Goal: Contribute content: Contribute content

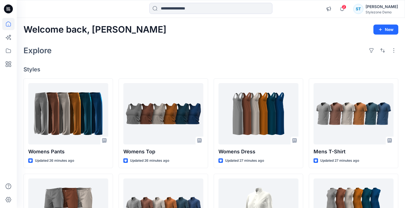
scroll to position [28, 0]
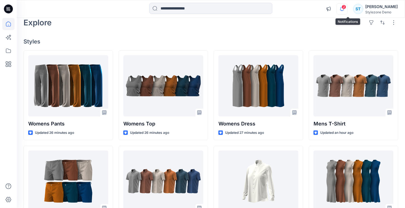
click at [346, 11] on icon "button" at bounding box center [341, 8] width 11 height 11
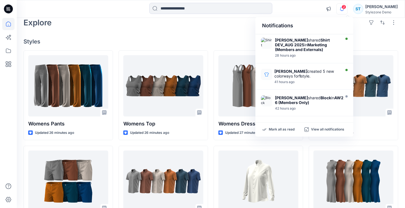
click at [346, 11] on icon "button" at bounding box center [341, 8] width 11 height 11
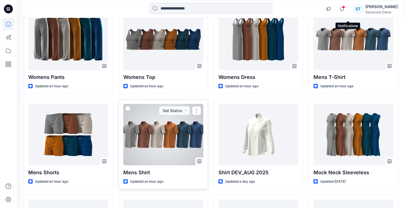
scroll to position [84, 0]
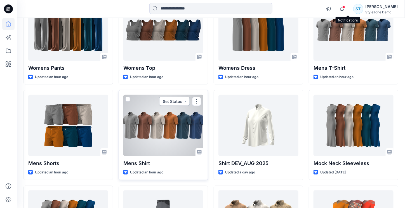
click at [175, 98] on button "Set Status" at bounding box center [174, 101] width 31 height 9
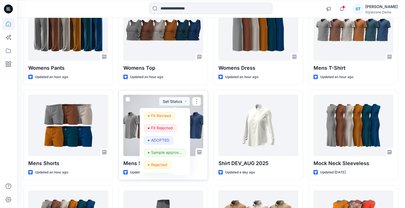
scroll to position [140, 0]
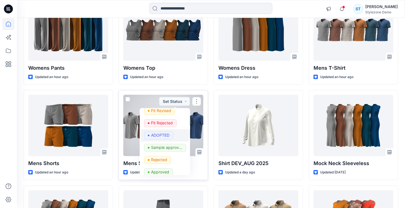
click at [162, 136] on p "ADOPTED" at bounding box center [160, 135] width 18 height 7
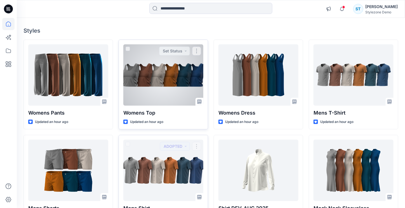
scroll to position [0, 0]
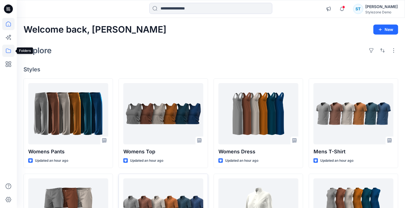
click at [11, 48] on icon at bounding box center [8, 51] width 12 height 12
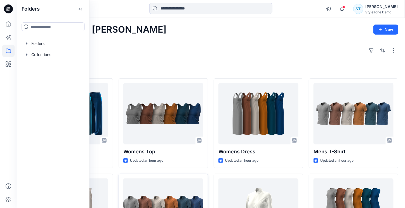
click at [133, 51] on div "Explore" at bounding box center [210, 50] width 374 height 13
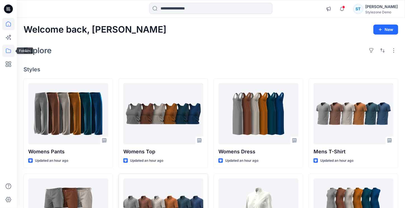
click at [11, 52] on icon at bounding box center [8, 51] width 5 height 4
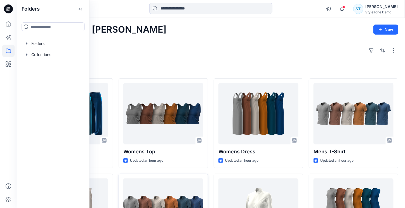
click at [157, 48] on div "Explore" at bounding box center [210, 50] width 374 height 13
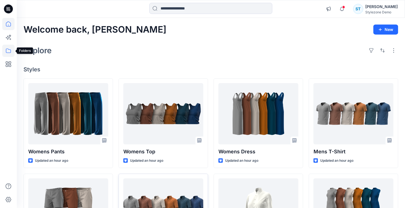
click at [8, 53] on icon at bounding box center [8, 51] width 5 height 4
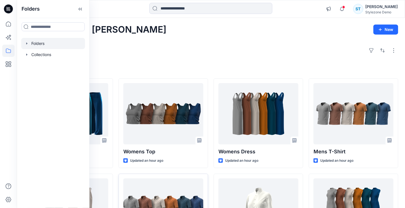
click at [27, 43] on icon "button" at bounding box center [27, 43] width 4 height 4
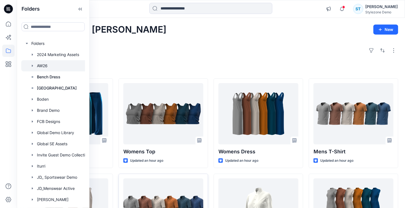
click at [33, 65] on icon "button" at bounding box center [32, 66] width 4 height 4
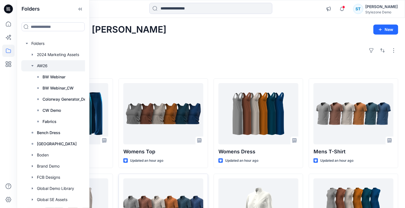
click at [43, 67] on div at bounding box center [60, 65] width 78 height 11
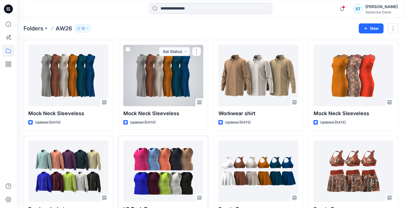
scroll to position [140, 0]
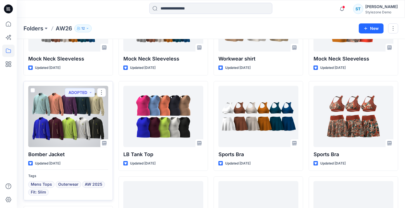
click at [74, 130] on div at bounding box center [68, 116] width 80 height 61
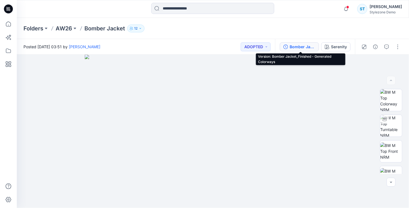
click at [297, 48] on div "Bomber Jacket_Finished - Generated Colorways" at bounding box center [302, 47] width 26 height 6
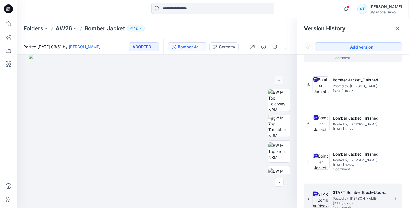
scroll to position [72, 0]
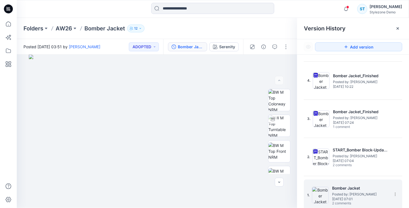
click at [353, 187] on h5 "Bomber Jacket" at bounding box center [360, 188] width 56 height 7
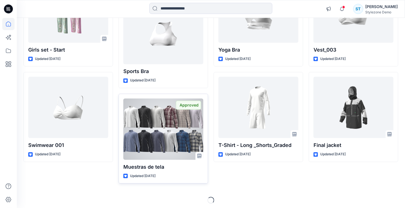
scroll to position [485, 0]
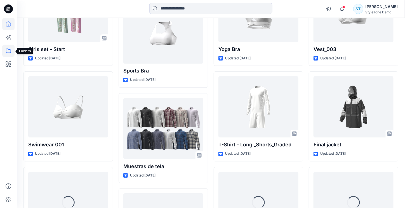
click at [8, 49] on icon at bounding box center [8, 51] width 5 height 4
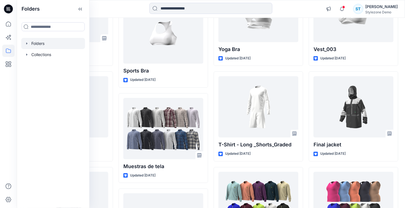
click at [27, 45] on icon "button" at bounding box center [27, 43] width 4 height 4
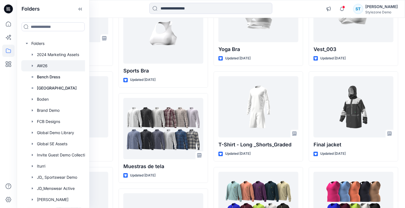
click at [32, 64] on icon "button" at bounding box center [32, 66] width 4 height 4
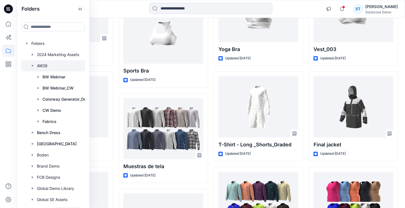
click at [43, 63] on div at bounding box center [60, 65] width 78 height 11
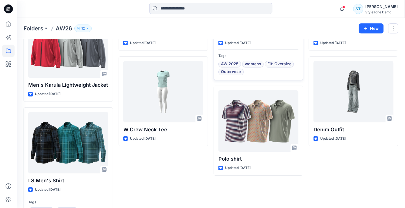
scroll to position [559, 0]
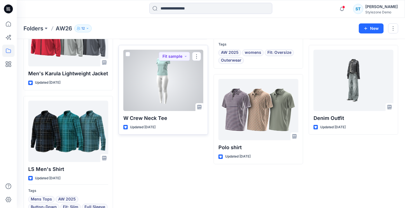
click at [166, 75] on div at bounding box center [163, 80] width 80 height 61
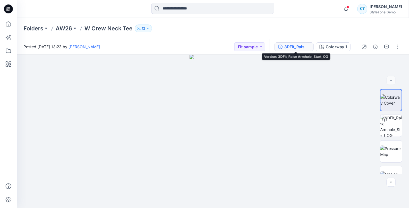
click at [302, 48] on div "3DFit_Raise Armhole_Start_OG" at bounding box center [297, 47] width 26 height 6
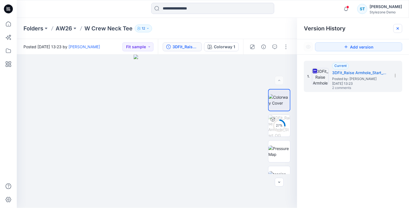
click at [397, 29] on icon at bounding box center [397, 28] width 2 height 2
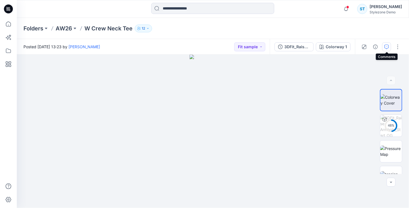
click at [388, 47] on icon "button" at bounding box center [386, 47] width 4 height 4
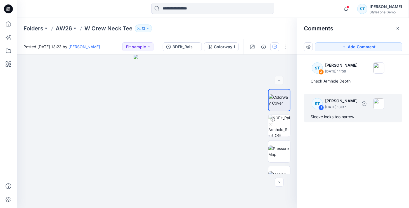
click at [345, 74] on p "April 24, 2025 13:37" at bounding box center [341, 72] width 32 height 6
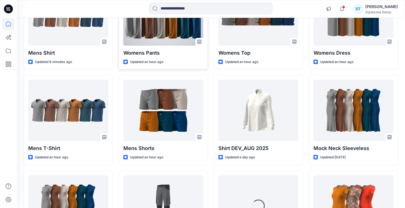
scroll to position [112, 0]
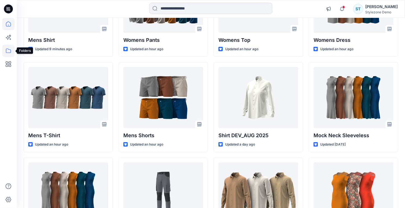
click at [7, 49] on icon at bounding box center [8, 51] width 12 height 12
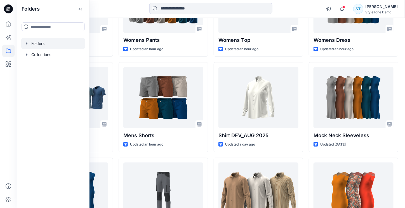
click at [26, 45] on icon "button" at bounding box center [27, 43] width 4 height 4
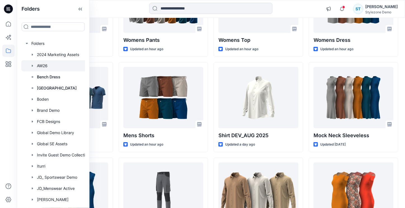
click at [32, 66] on icon "button" at bounding box center [32, 66] width 1 height 2
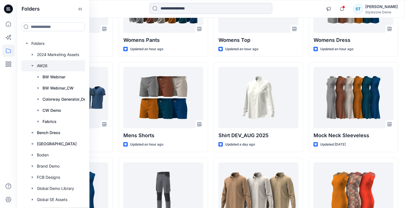
click at [44, 65] on div at bounding box center [60, 65] width 78 height 11
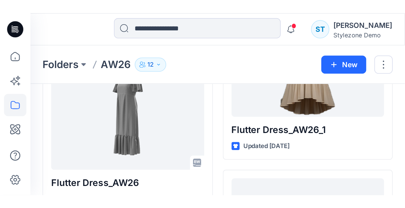
scroll to position [248, 0]
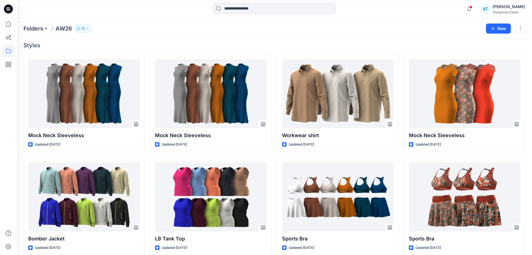
scroll to position [54, 0]
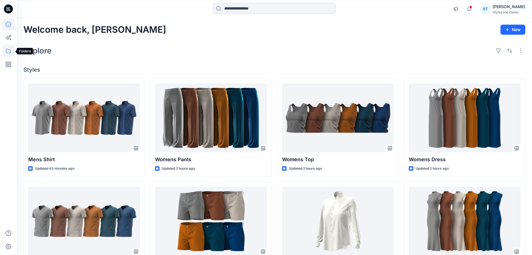
click at [10, 53] on icon at bounding box center [8, 51] width 12 height 12
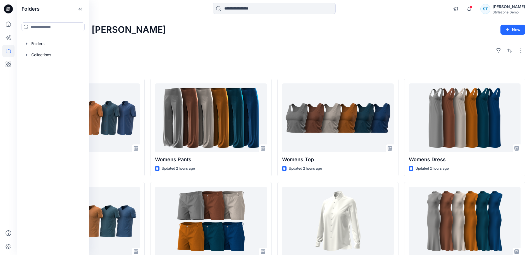
click at [164, 40] on div "Welcome back, Savio New Explore Styles Mens Shirt Updated 43 minutes ago Mens T…" at bounding box center [275, 213] width 516 height 391
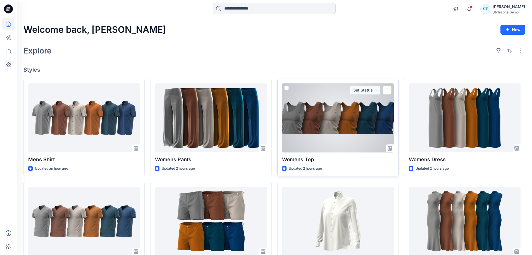
click at [309, 108] on div at bounding box center [338, 117] width 112 height 69
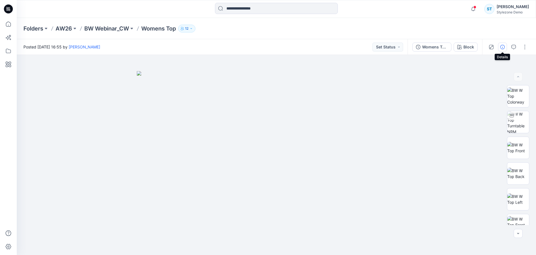
click at [505, 46] on icon "button" at bounding box center [503, 47] width 4 height 4
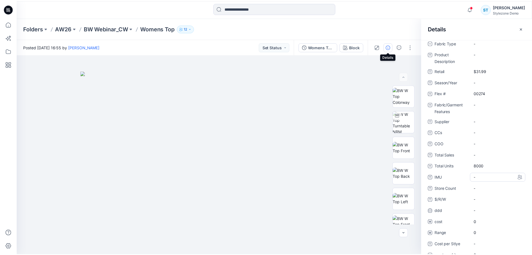
scroll to position [84, 0]
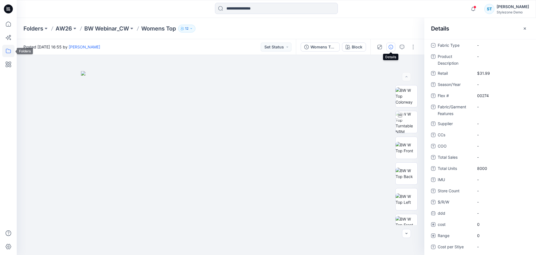
click at [11, 51] on icon at bounding box center [8, 51] width 12 height 12
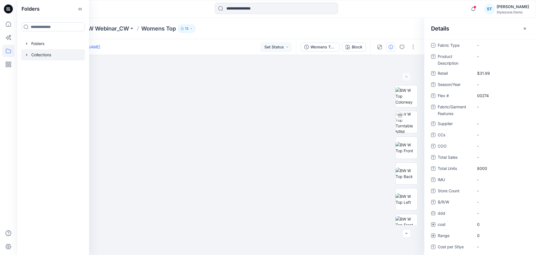
click at [29, 53] on icon "button" at bounding box center [27, 55] width 4 height 4
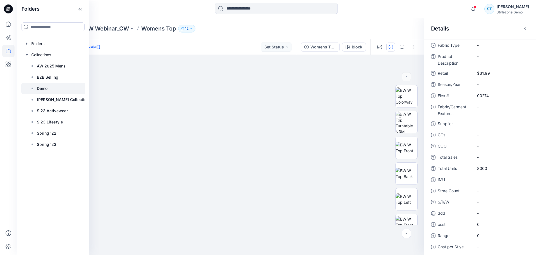
click at [40, 88] on p "Demo" at bounding box center [42, 88] width 11 height 7
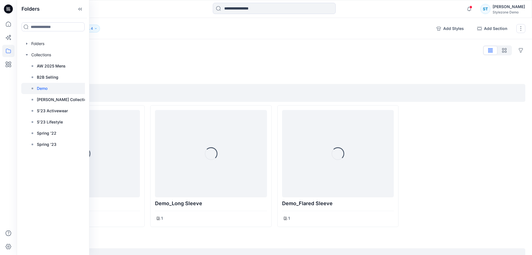
click at [144, 25] on div "Collections Demo 4" at bounding box center [227, 29] width 409 height 8
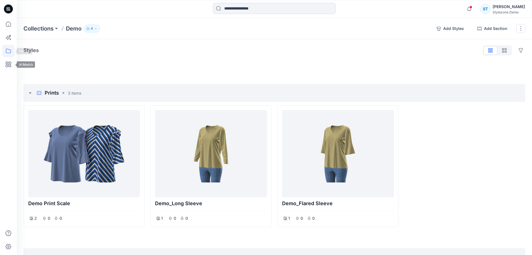
click at [11, 51] on icon at bounding box center [8, 51] width 5 height 4
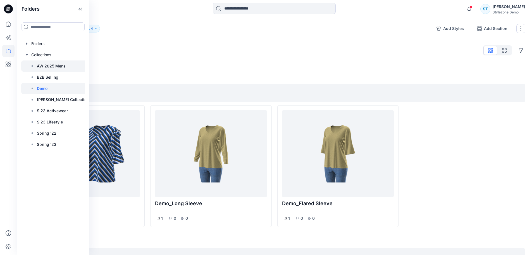
click at [49, 68] on p "AW 2025 Mens" at bounding box center [51, 66] width 29 height 7
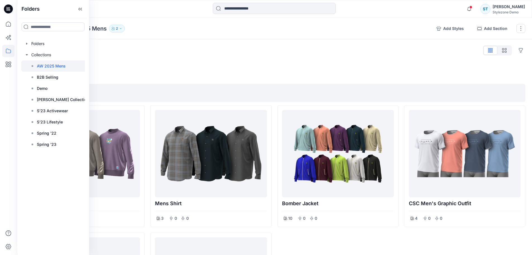
click at [154, 49] on div "Styles Hide Legacy Styles" at bounding box center [274, 50] width 502 height 9
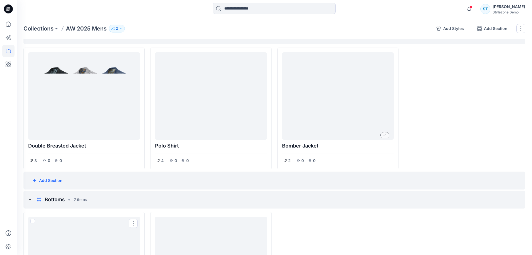
scroll to position [507, 0]
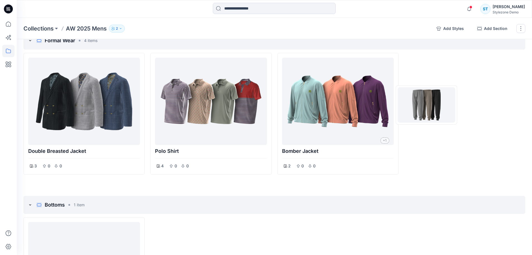
drag, startPoint x: 189, startPoint y: 242, endPoint x: 427, endPoint y: 105, distance: 274.7
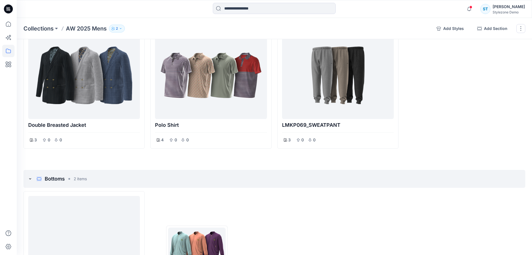
scroll to position [607, 0]
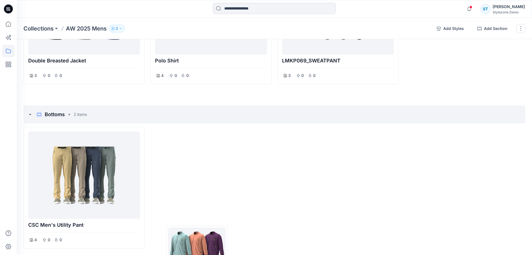
drag, startPoint x: 322, startPoint y: 98, endPoint x: 196, endPoint y: 243, distance: 191.7
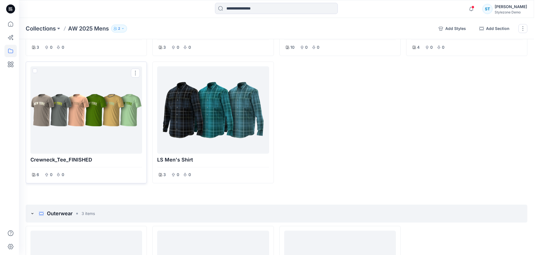
scroll to position [104, 0]
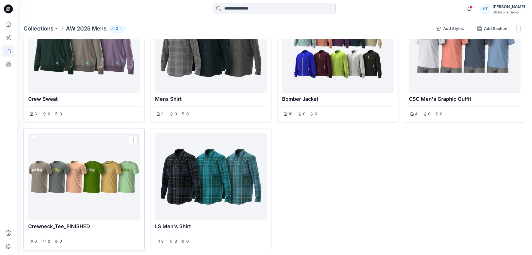
click at [86, 171] on div at bounding box center [83, 176] width 107 height 83
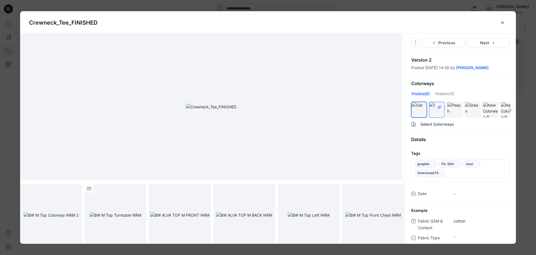
click at [439, 106] on icon "hide/show colorway" at bounding box center [440, 107] width 4 height 4
click at [475, 106] on icon "hide/show colorway" at bounding box center [475, 107] width 4 height 4
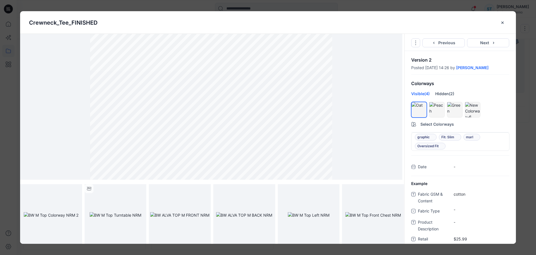
scroll to position [0, 0]
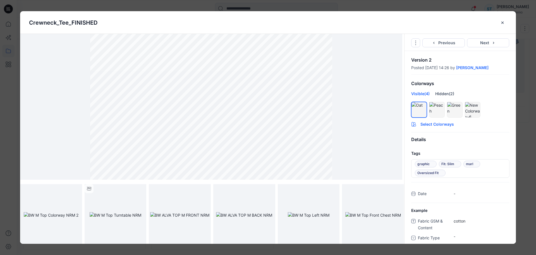
click at [430, 124] on button "Select Colorways" at bounding box center [460, 122] width 111 height 9
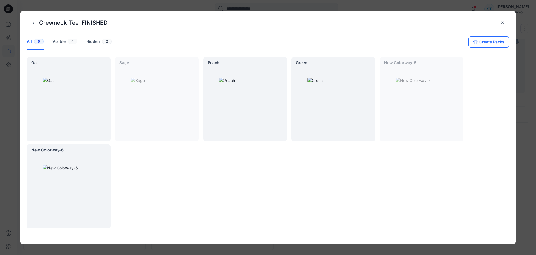
click at [496, 42] on button "Create Packs" at bounding box center [489, 41] width 41 height 11
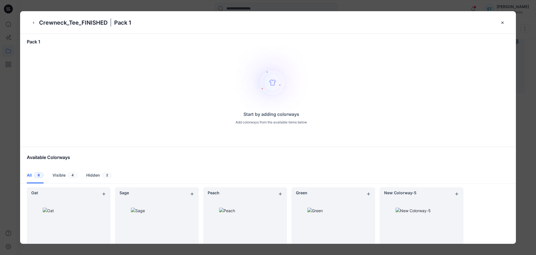
drag, startPoint x: 87, startPoint y: 206, endPoint x: 140, endPoint y: 97, distance: 121.7
click at [140, 97] on div "Pack 1 Start by adding colorways Add colorways from the available items below T…" at bounding box center [268, 139] width 496 height 210
click at [105, 192] on icon "add colorway" at bounding box center [104, 193] width 4 height 4
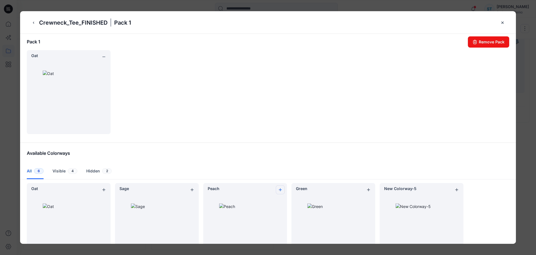
click at [281, 190] on icon "add colorway" at bounding box center [280, 189] width 3 height 3
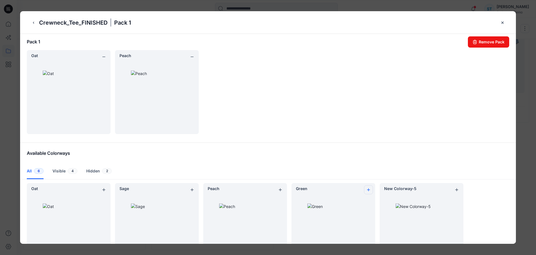
click at [370, 187] on icon "add colorway" at bounding box center [369, 189] width 4 height 4
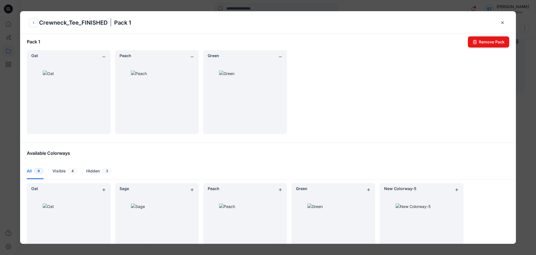
click at [35, 25] on button "back button" at bounding box center [33, 22] width 9 height 9
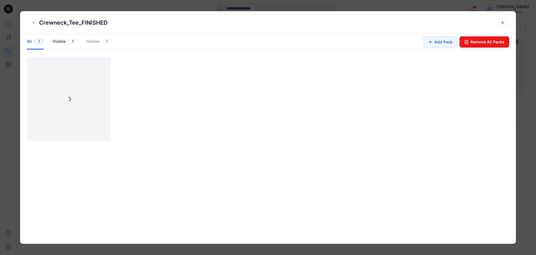
click at [501, 22] on icon "close-btn" at bounding box center [503, 22] width 4 height 4
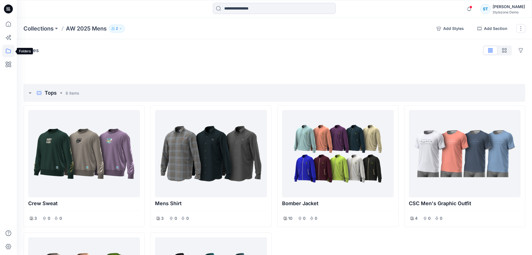
click at [7, 49] on icon at bounding box center [8, 51] width 12 height 12
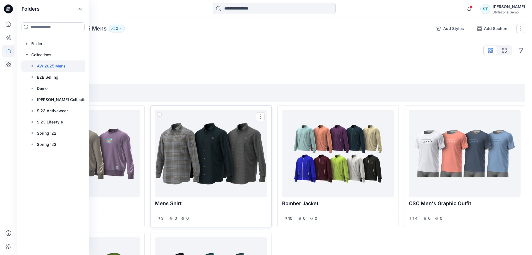
click at [169, 124] on div at bounding box center [210, 153] width 107 height 83
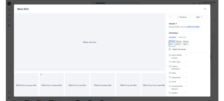
scroll to position [84, 0]
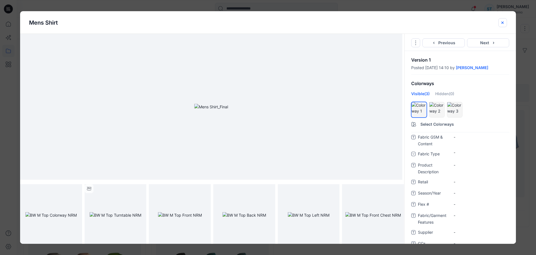
click at [504, 23] on icon "close-btn" at bounding box center [503, 22] width 2 height 2
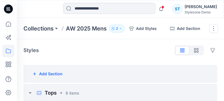
scroll to position [112, 0]
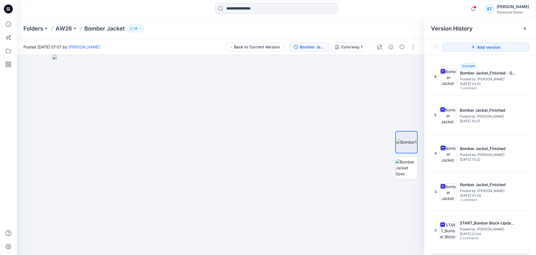
scroll to position [27, 0]
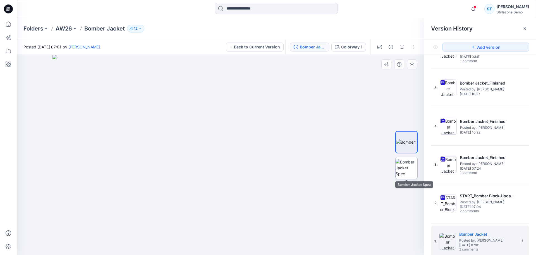
click at [406, 164] on img at bounding box center [407, 168] width 22 height 18
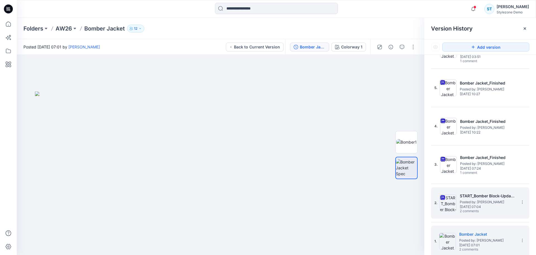
click at [470, 201] on span "Posted by: [PERSON_NAME]" at bounding box center [488, 202] width 56 height 6
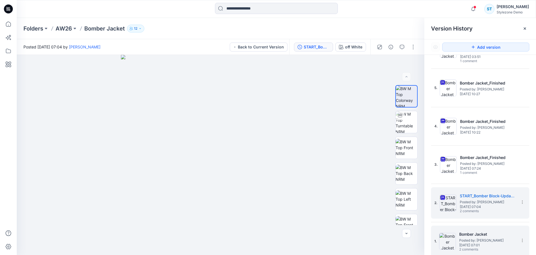
click at [452, 237] on img at bounding box center [448, 240] width 17 height 17
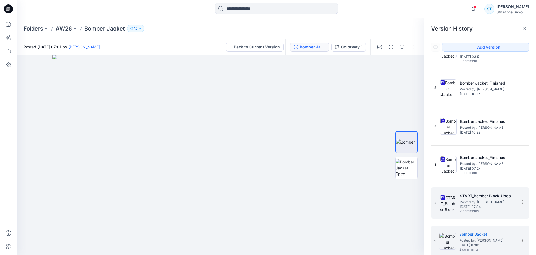
click at [449, 206] on img at bounding box center [448, 202] width 17 height 17
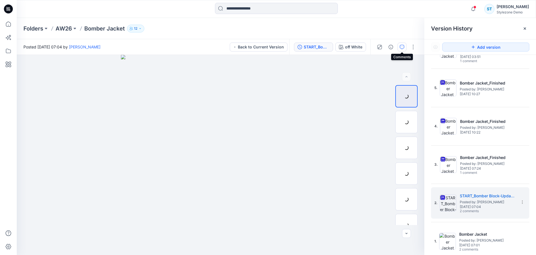
click at [401, 48] on icon "button" at bounding box center [402, 47] width 4 height 4
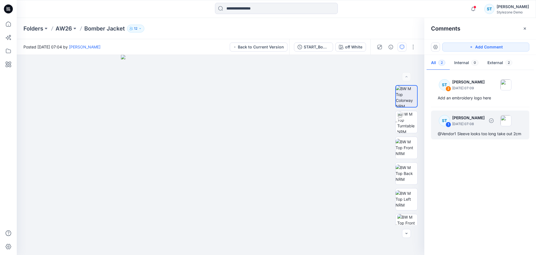
click at [471, 91] on p "[DATE] 07:08" at bounding box center [469, 88] width 32 height 6
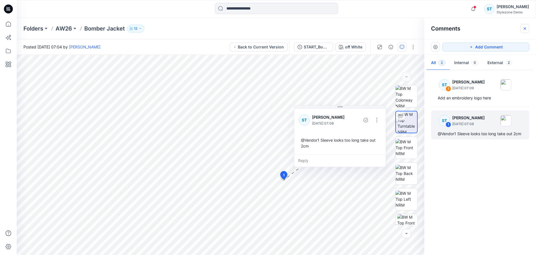
click at [527, 27] on icon "button" at bounding box center [525, 28] width 4 height 4
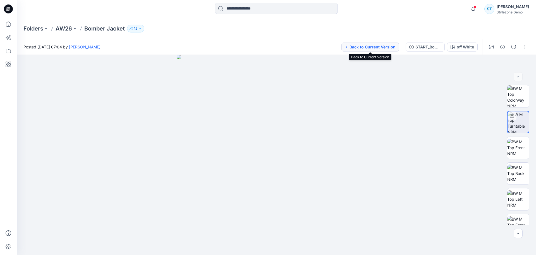
click at [369, 48] on button "Back to Current Version" at bounding box center [371, 46] width 58 height 9
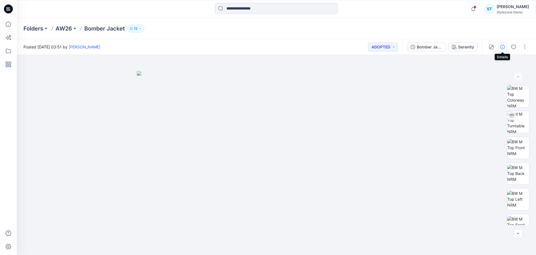
click at [502, 48] on icon "button" at bounding box center [503, 47] width 4 height 4
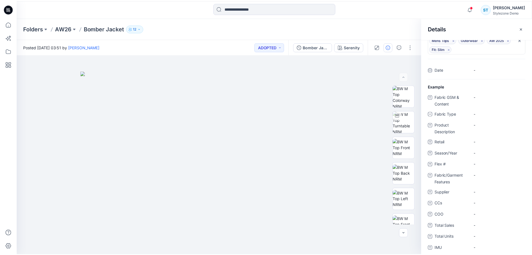
scroll to position [0, 0]
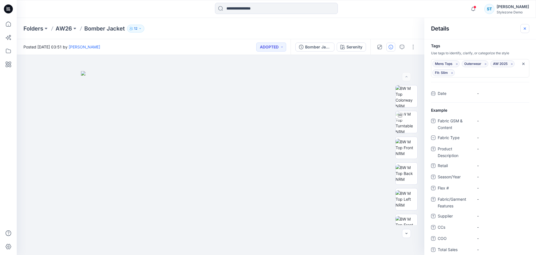
click at [524, 29] on icon "button" at bounding box center [525, 28] width 2 height 2
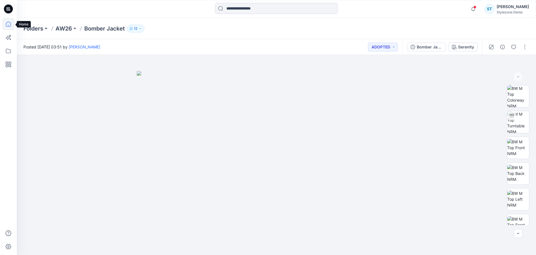
click at [9, 22] on icon at bounding box center [8, 24] width 5 height 5
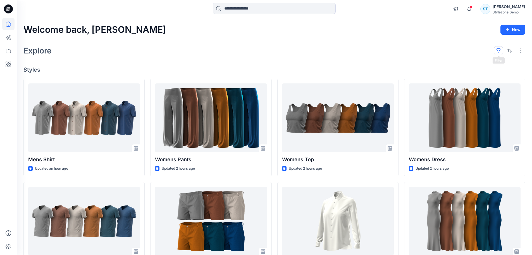
click at [498, 51] on button "button" at bounding box center [498, 50] width 9 height 9
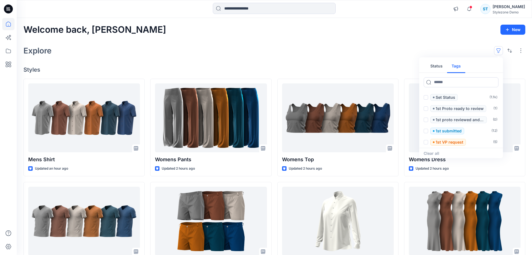
click at [457, 67] on button "Tags" at bounding box center [456, 66] width 18 height 13
click at [443, 66] on button "Status" at bounding box center [436, 66] width 21 height 13
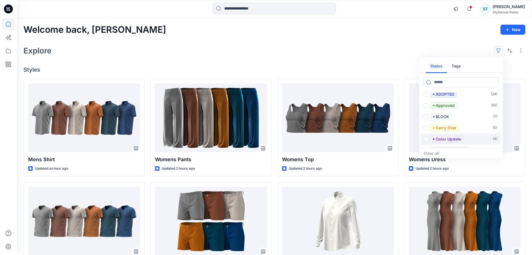
scroll to position [117, 0]
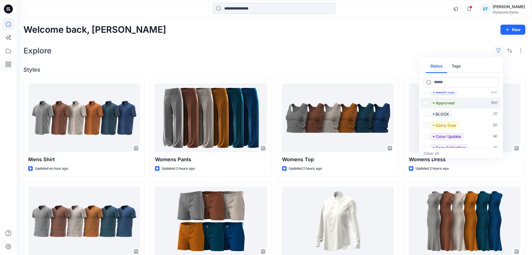
click at [427, 103] on span at bounding box center [426, 103] width 4 height 4
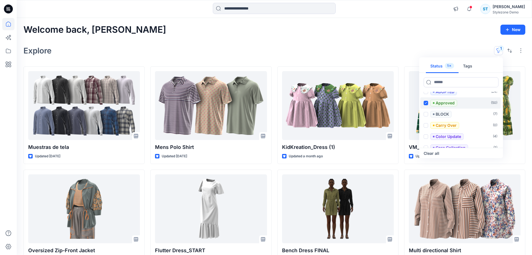
click at [427, 103] on icon at bounding box center [426, 103] width 3 height 2
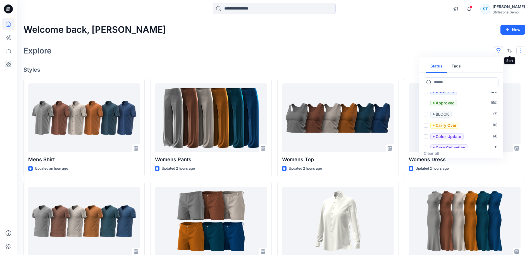
click at [519, 49] on button "button" at bounding box center [521, 50] width 9 height 9
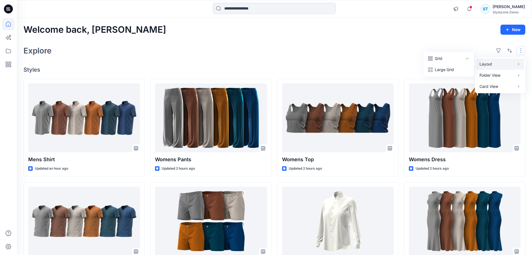
click at [502, 61] on p "Layout" at bounding box center [497, 64] width 35 height 7
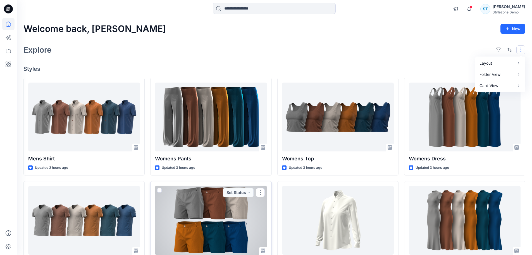
scroll to position [0, 0]
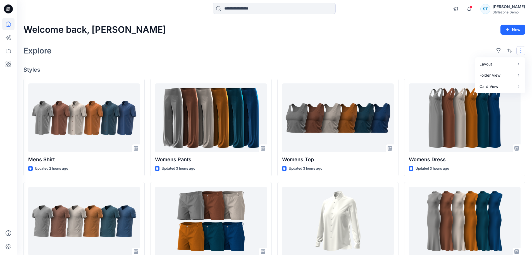
click at [513, 29] on button "New" at bounding box center [513, 30] width 25 height 10
click at [414, 54] on div "Explore" at bounding box center [274, 50] width 502 height 13
click at [10, 48] on icon at bounding box center [8, 51] width 12 height 12
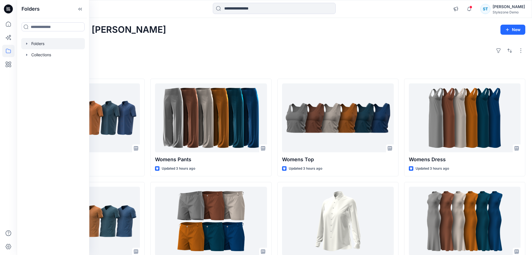
click at [28, 43] on icon "button" at bounding box center [27, 43] width 4 height 4
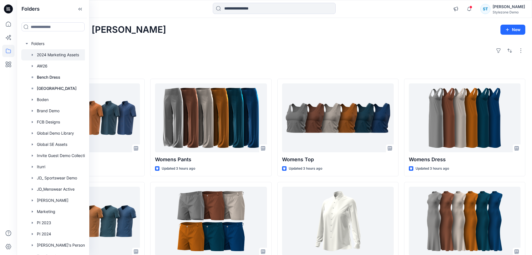
click at [33, 55] on icon "button" at bounding box center [32, 55] width 4 height 4
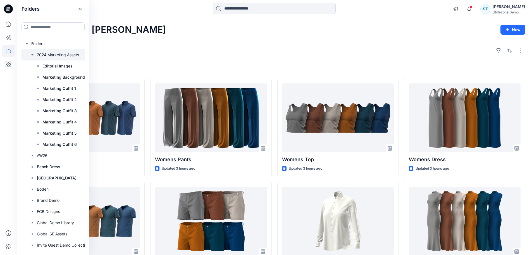
click at [31, 53] on icon "button" at bounding box center [32, 55] width 4 height 4
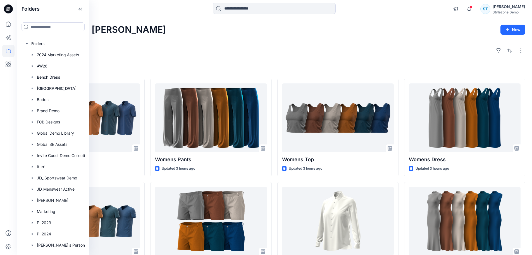
click at [117, 53] on div "Explore" at bounding box center [274, 50] width 502 height 13
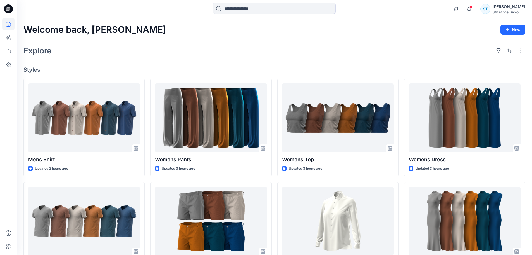
click at [5, 49] on icon at bounding box center [8, 51] width 12 height 12
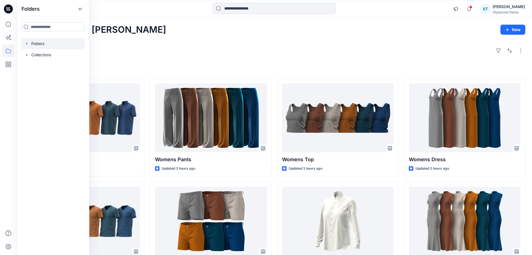
click at [25, 46] on icon "button" at bounding box center [27, 43] width 4 height 4
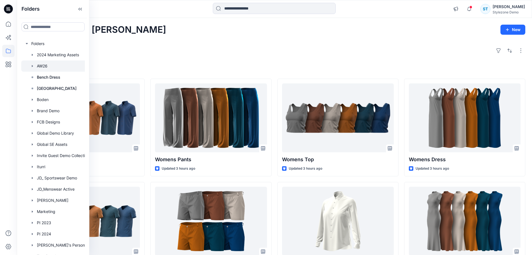
click at [33, 65] on icon "button" at bounding box center [32, 66] width 4 height 4
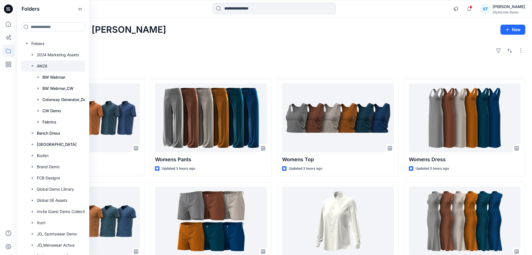
click at [41, 66] on div at bounding box center [60, 65] width 78 height 11
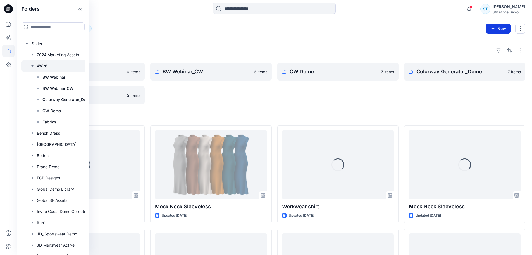
click at [494, 31] on button "New" at bounding box center [498, 28] width 25 height 10
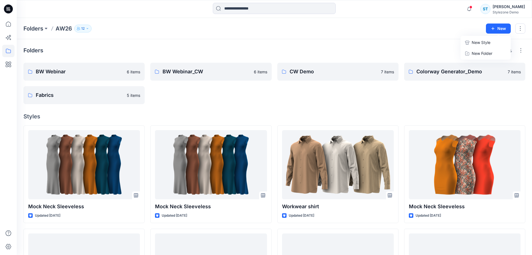
click at [481, 43] on p "New Style" at bounding box center [481, 42] width 19 height 7
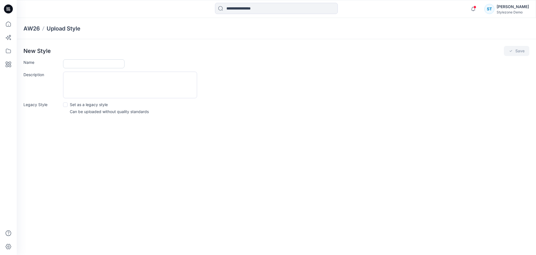
click at [70, 62] on input "Name" at bounding box center [93, 63] width 61 height 9
click at [72, 76] on textarea "Description" at bounding box center [130, 85] width 134 height 27
click at [10, 52] on icon at bounding box center [8, 51] width 12 height 12
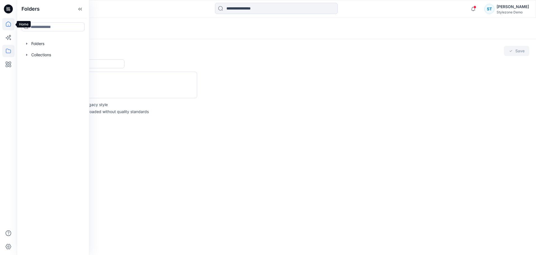
click at [10, 27] on icon at bounding box center [8, 24] width 12 height 12
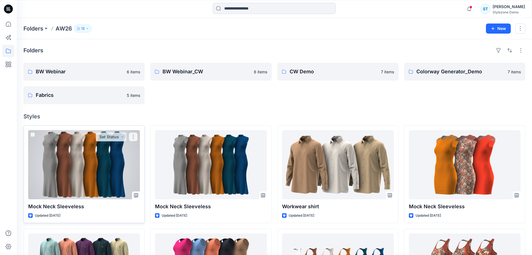
scroll to position [54, 0]
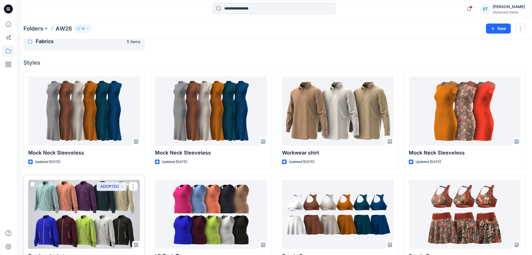
click at [91, 205] on div at bounding box center [84, 213] width 112 height 69
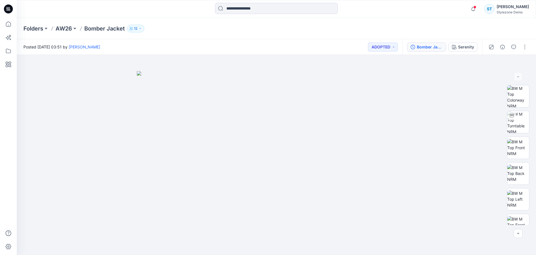
click at [419, 51] on button "Bomber Jacket_Finished - Generated Colorways" at bounding box center [426, 46] width 39 height 9
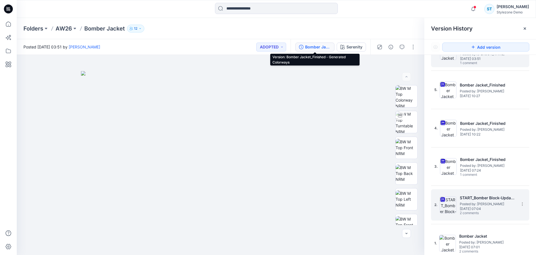
scroll to position [27, 0]
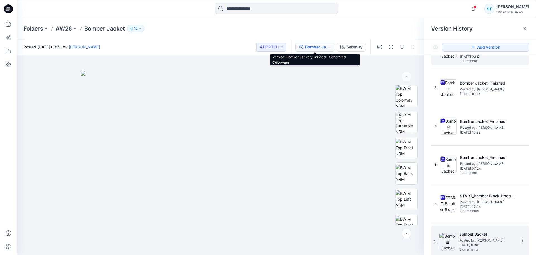
click at [451, 238] on img at bounding box center [448, 240] width 17 height 17
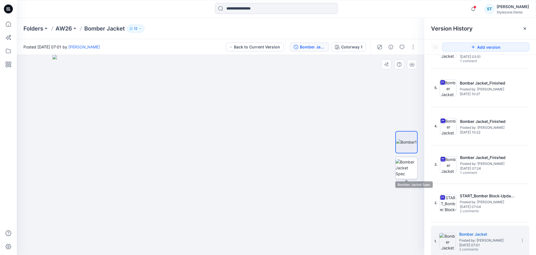
click at [400, 169] on img at bounding box center [407, 168] width 22 height 18
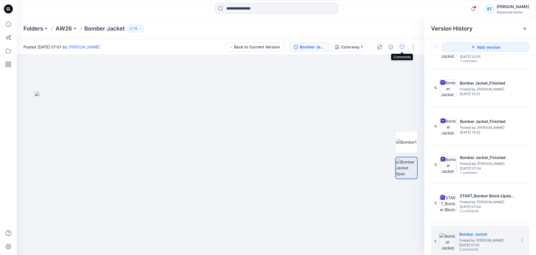
click at [404, 47] on icon "button" at bounding box center [402, 47] width 4 height 4
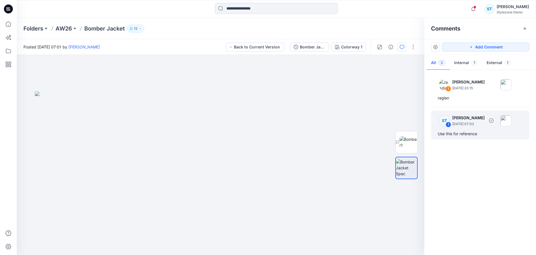
click at [472, 91] on p "[DATE] 07:03" at bounding box center [469, 88] width 32 height 6
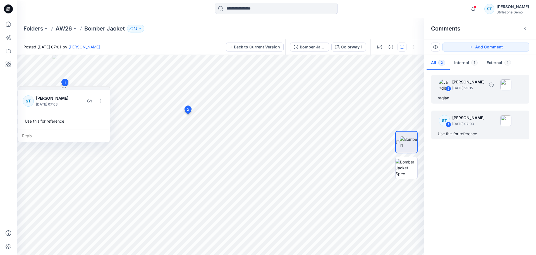
click at [461, 96] on div "raglan" at bounding box center [480, 97] width 85 height 7
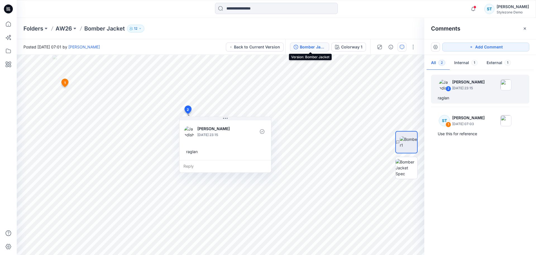
click at [314, 49] on div "Bomber Jacket" at bounding box center [313, 47] width 26 height 6
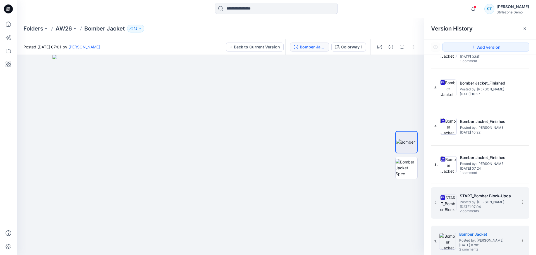
click at [479, 203] on span "Posted by: [PERSON_NAME]" at bounding box center [488, 202] width 56 height 6
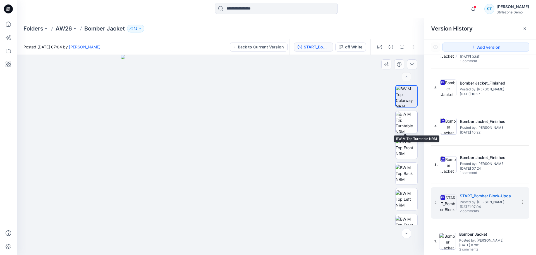
click at [402, 121] on img at bounding box center [407, 122] width 22 height 22
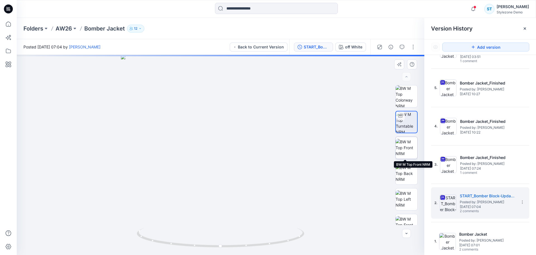
click at [401, 146] on img at bounding box center [407, 148] width 22 height 18
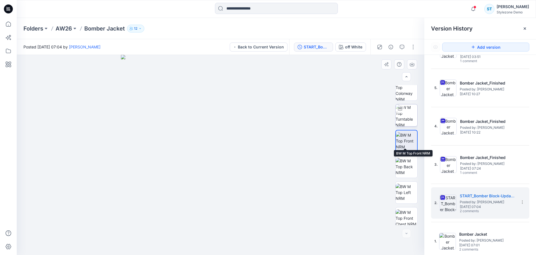
scroll to position [0, 0]
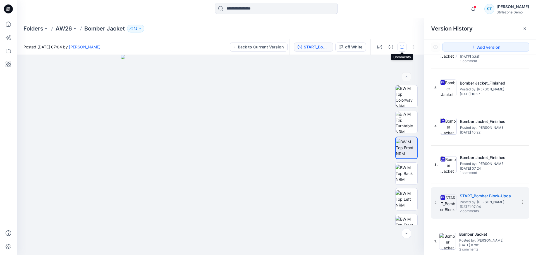
click at [403, 48] on icon "button" at bounding box center [402, 47] width 4 height 4
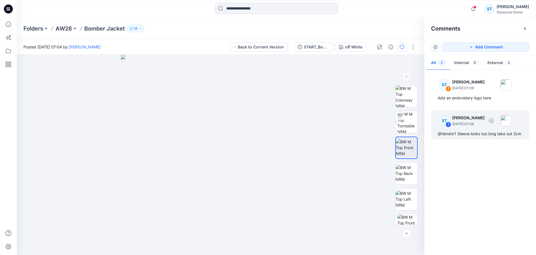
click at [475, 91] on p "[DATE] 07:08" at bounding box center [469, 88] width 32 height 6
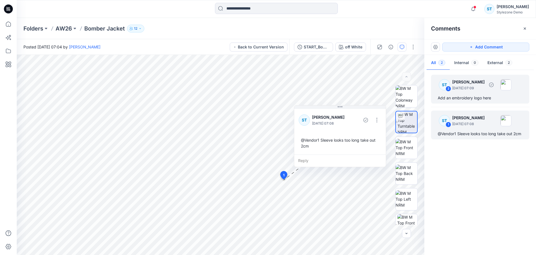
click at [476, 97] on div "Add an embroidery logo here" at bounding box center [480, 97] width 85 height 7
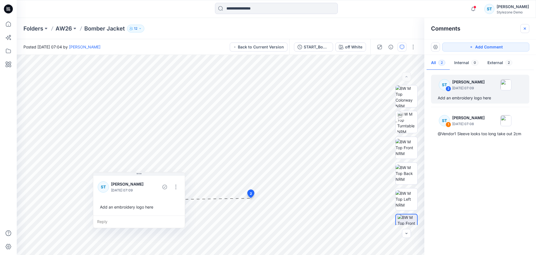
click at [524, 28] on icon "button" at bounding box center [525, 28] width 4 height 4
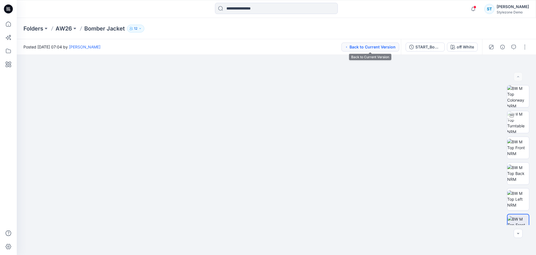
click at [384, 49] on button "Back to Current Version" at bounding box center [371, 46] width 58 height 9
click at [526, 47] on button "button" at bounding box center [525, 46] width 9 height 9
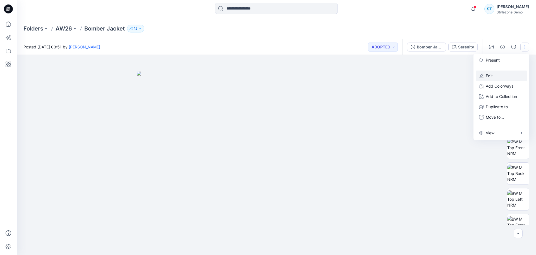
click at [493, 75] on p "Edit" at bounding box center [489, 76] width 7 height 6
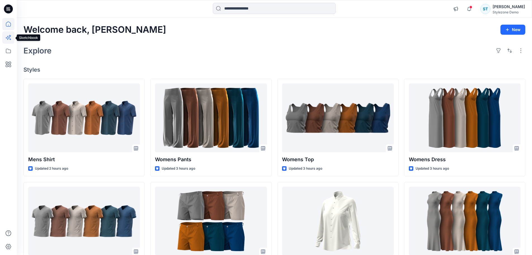
click at [7, 39] on icon at bounding box center [8, 38] width 4 height 4
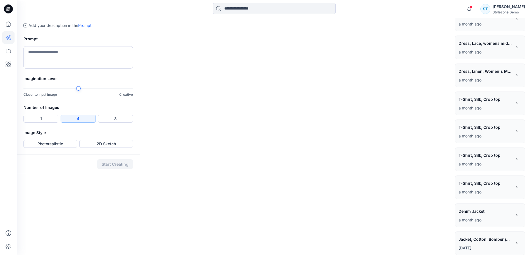
scroll to position [190, 0]
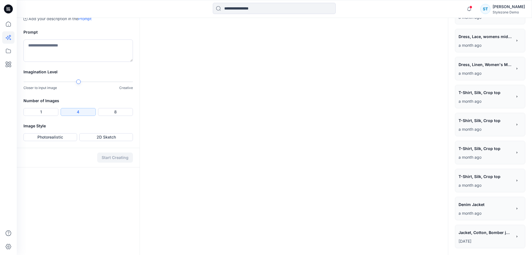
click at [478, 207] on span "Denim Jacket" at bounding box center [485, 204] width 53 height 8
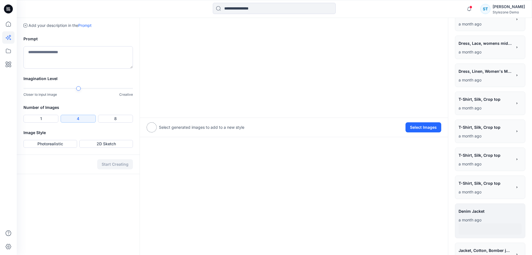
scroll to position [201, 0]
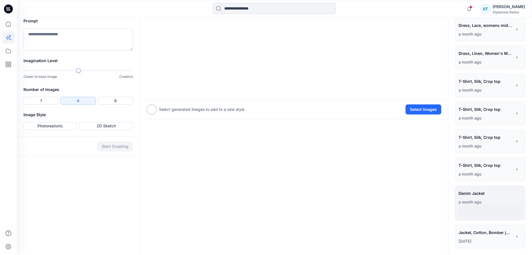
click at [489, 235] on span "Jacket, Cotton, Bomber jacket" at bounding box center [485, 232] width 53 height 8
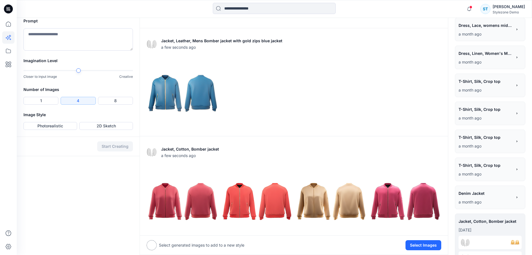
click at [476, 195] on span "Denim Jacket" at bounding box center [485, 193] width 53 height 8
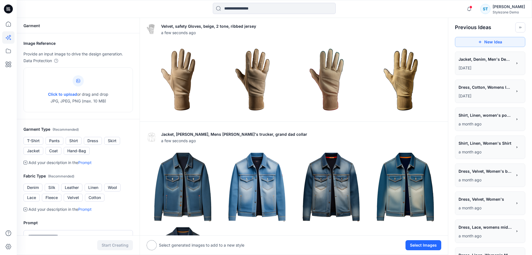
click at [486, 59] on span "Jacket, Denim, Men's Denim Jacket" at bounding box center [485, 59] width 53 height 8
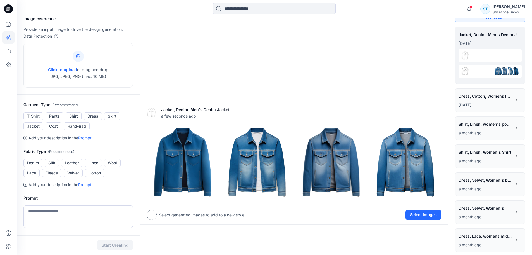
scroll to position [28, 0]
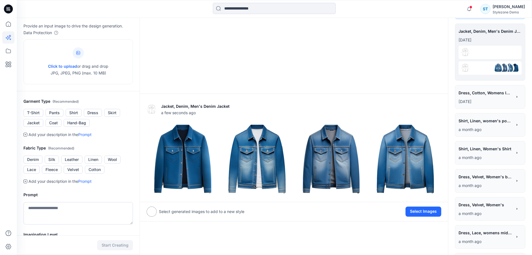
click at [486, 95] on span "Dress, Cotton, Womens long Flutter Dress" at bounding box center [485, 93] width 53 height 8
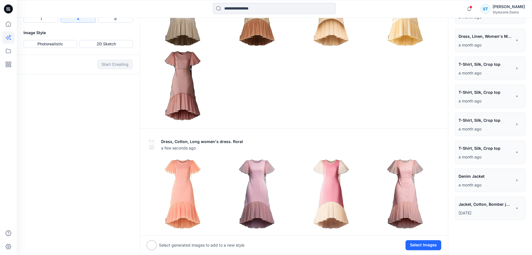
scroll to position [285, 0]
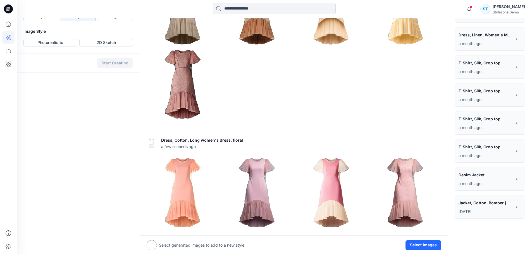
click at [483, 175] on span "Denim Jacket" at bounding box center [485, 174] width 53 height 8
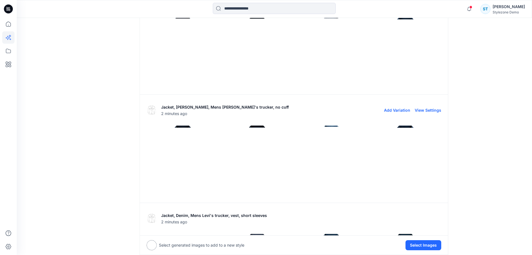
scroll to position [2146, 0]
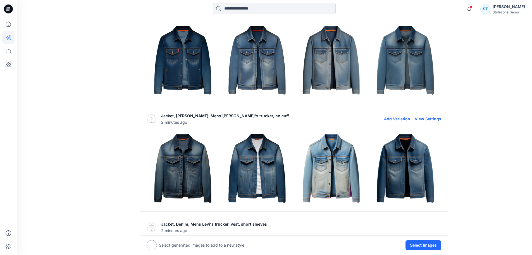
click at [431, 118] on button "View Settings" at bounding box center [428, 118] width 27 height 5
type textarea "**********"
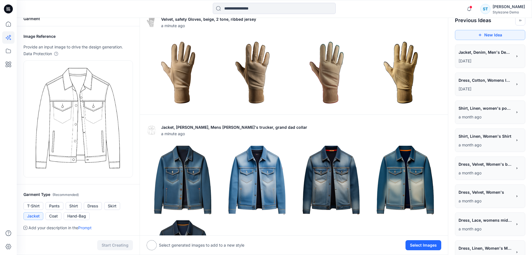
scroll to position [0, 0]
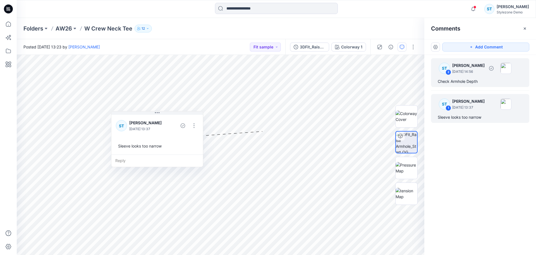
click at [489, 82] on div "Check Armhole Depth" at bounding box center [480, 81] width 85 height 7
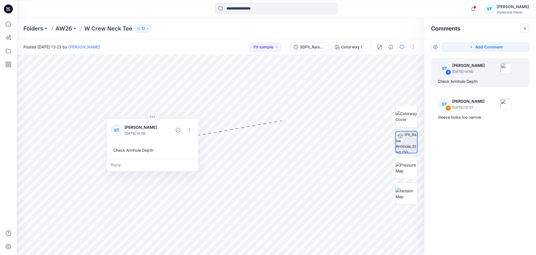
click at [523, 30] on button "button" at bounding box center [525, 28] width 9 height 9
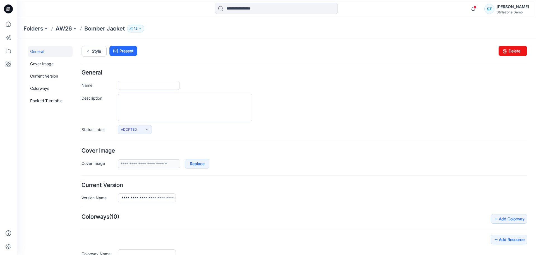
type input "**********"
type input "********"
type input "**********"
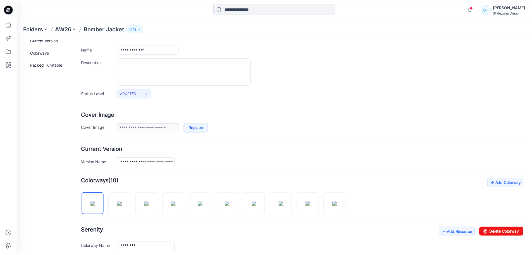
scroll to position [52, 0]
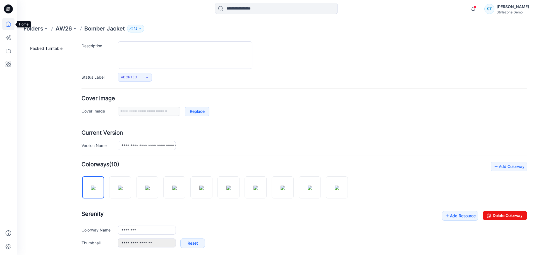
click at [7, 24] on icon at bounding box center [8, 24] width 12 height 12
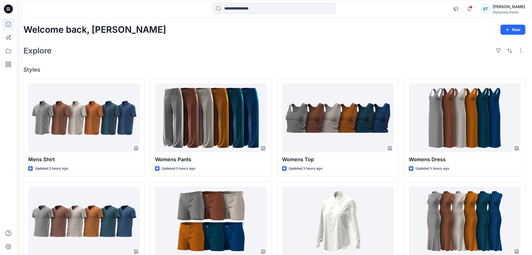
click at [151, 60] on div "Welcome back, [PERSON_NAME] New Explore Styles Mens Shirt Updated 2 hours ago M…" at bounding box center [275, 213] width 516 height 391
click at [8, 52] on icon at bounding box center [8, 51] width 12 height 12
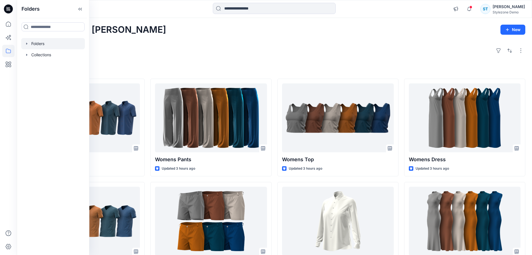
click at [27, 45] on icon "button" at bounding box center [27, 43] width 4 height 4
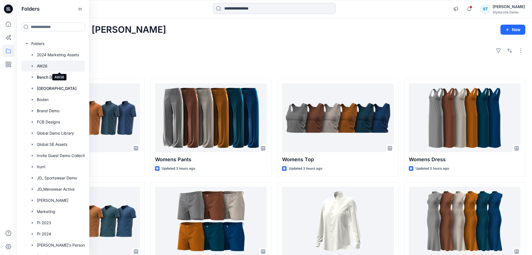
click at [35, 66] on div at bounding box center [60, 65] width 78 height 11
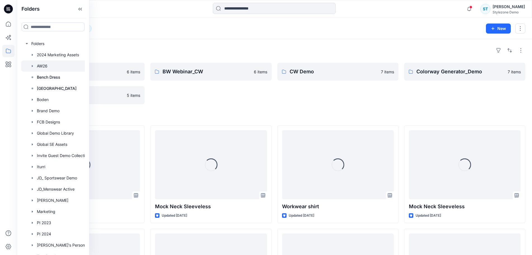
click at [224, 101] on div "BW Webinar_CW 6 items" at bounding box center [210, 83] width 121 height 41
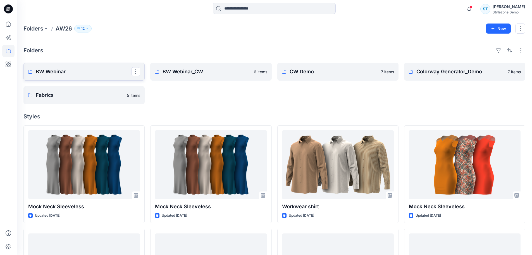
click at [77, 68] on p "BW Webinar" at bounding box center [84, 72] width 96 height 8
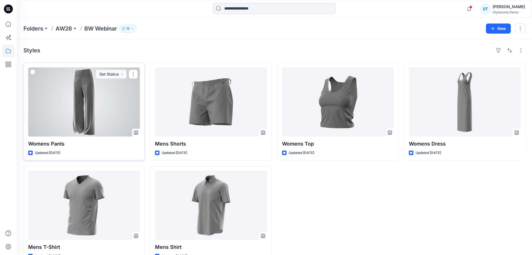
click at [90, 114] on div at bounding box center [84, 101] width 112 height 69
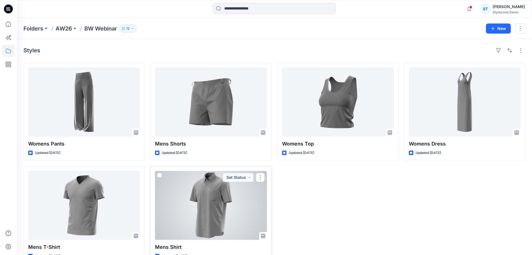
click at [210, 201] on div at bounding box center [211, 204] width 112 height 69
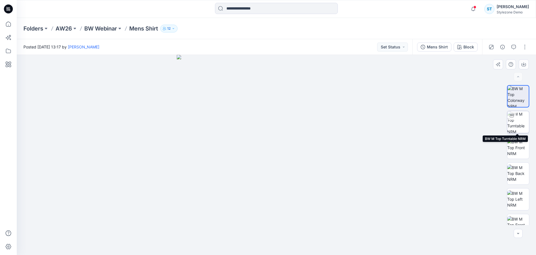
click at [521, 118] on img at bounding box center [519, 122] width 22 height 22
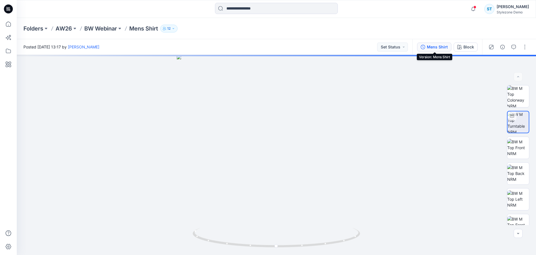
click at [435, 45] on div "Mens Shirt" at bounding box center [437, 47] width 21 height 6
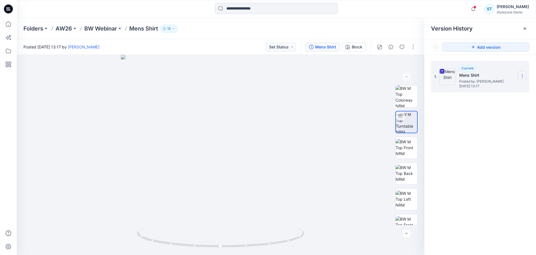
click at [526, 77] on section at bounding box center [522, 75] width 9 height 9
drag, startPoint x: 484, startPoint y: 148, endPoint x: 502, endPoint y: 80, distance: 70.3
click at [484, 148] on div "1. Current Mens Shirt Posted by: [PERSON_NAME] [DATE] 13:17" at bounding box center [481, 159] width 112 height 208
click at [523, 27] on icon at bounding box center [525, 28] width 4 height 4
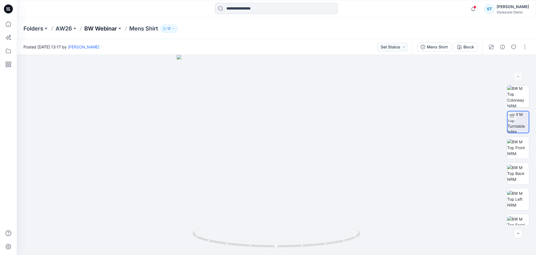
click at [99, 27] on p "BW Webinar" at bounding box center [100, 29] width 33 height 8
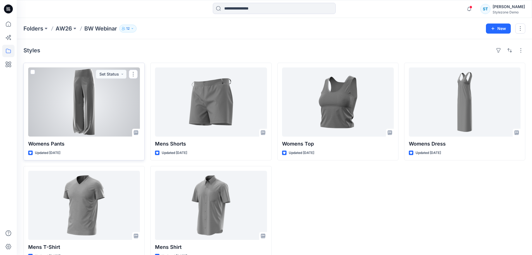
click at [34, 71] on span at bounding box center [32, 72] width 4 height 4
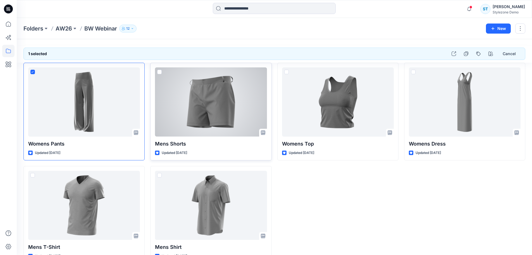
click at [160, 72] on span at bounding box center [159, 72] width 4 height 4
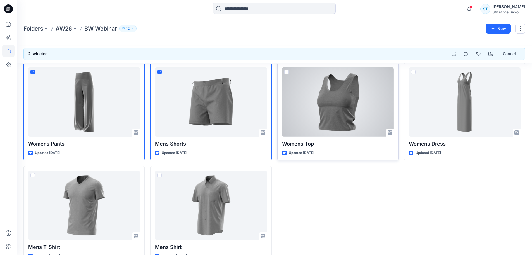
click at [286, 70] on span at bounding box center [286, 72] width 4 height 4
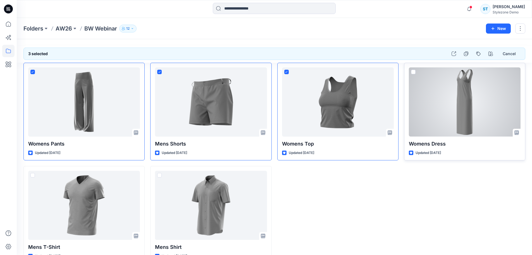
click at [413, 72] on span at bounding box center [413, 72] width 4 height 4
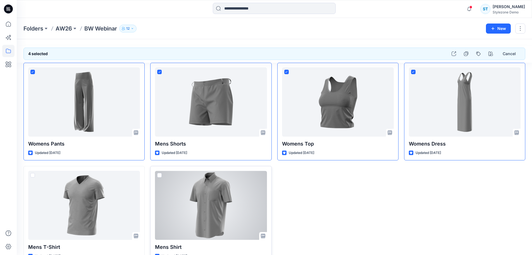
drag, startPoint x: 160, startPoint y: 176, endPoint x: 153, endPoint y: 176, distance: 7.0
click at [156, 176] on div "Mens Shirt Updated [DATE]" at bounding box center [210, 215] width 121 height 98
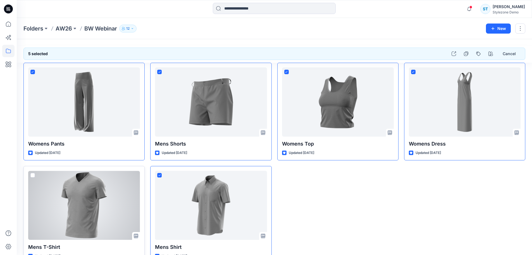
click at [30, 175] on div at bounding box center [84, 204] width 112 height 69
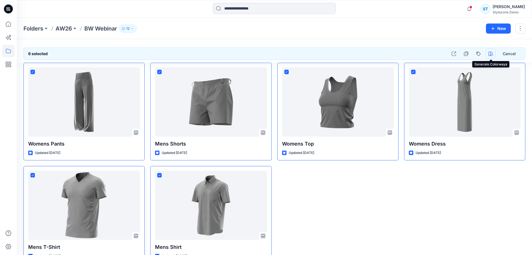
click at [492, 55] on icon "button" at bounding box center [491, 53] width 4 height 4
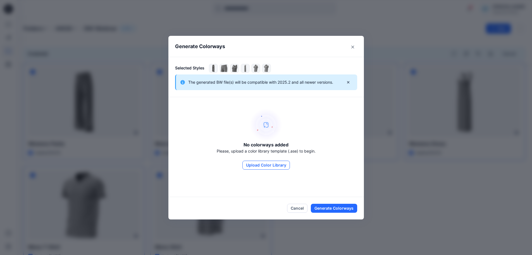
click at [254, 166] on button "Upload Color Library" at bounding box center [267, 164] width 48 height 9
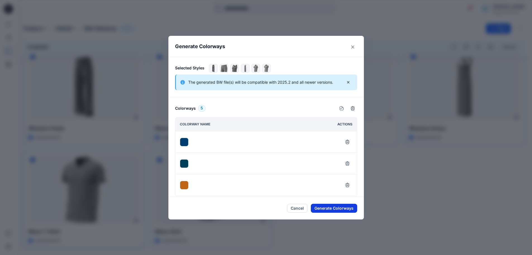
click at [338, 206] on button "Generate Colorways" at bounding box center [334, 207] width 46 height 9
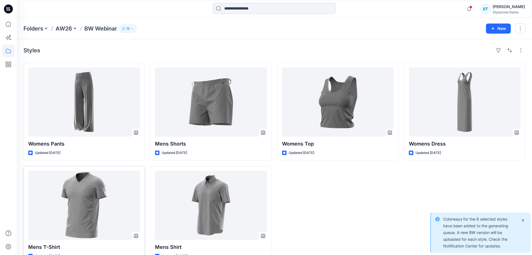
click at [357, 45] on div "Styles Womens Pants Updated [DATE] Mens T-Shirt Updated [DATE] Mens Shorts Upda…" at bounding box center [275, 154] width 516 height 231
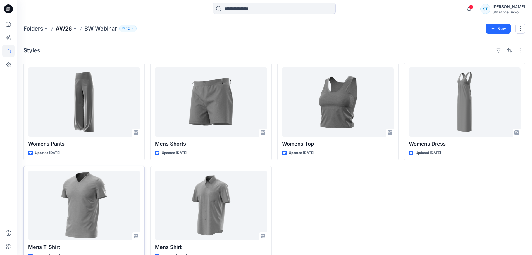
click at [69, 27] on p "AW26" at bounding box center [64, 29] width 16 height 8
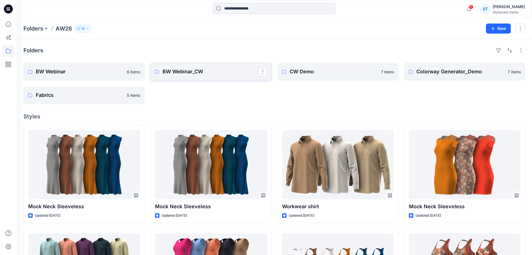
click at [191, 71] on p "BW Webinar_CW" at bounding box center [211, 72] width 96 height 8
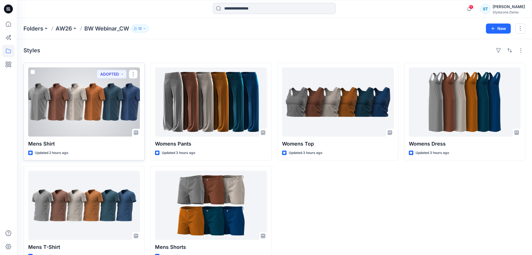
click at [111, 124] on div at bounding box center [84, 101] width 112 height 69
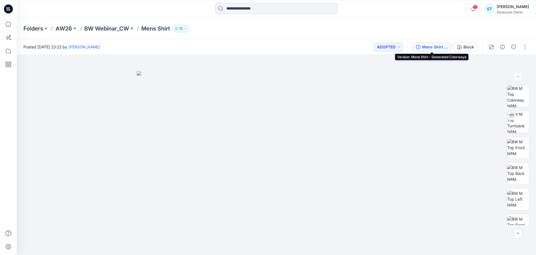
click at [436, 47] on div "Mens Shirt - Generated Colorways" at bounding box center [435, 47] width 26 height 6
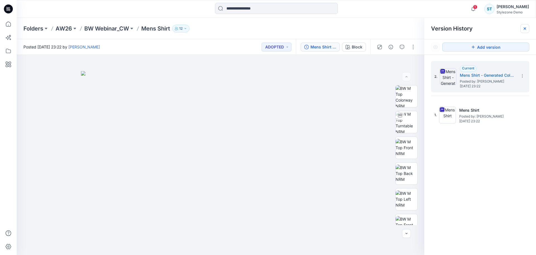
click at [525, 29] on icon at bounding box center [525, 28] width 2 height 2
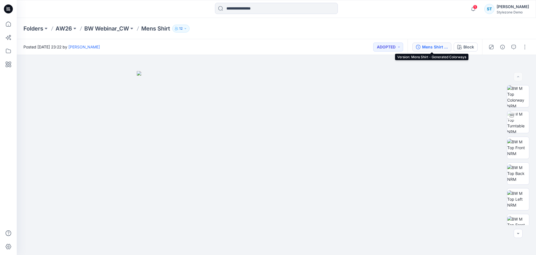
click at [431, 47] on div "Mens Shirt - Generated Colorways" at bounding box center [435, 47] width 26 height 6
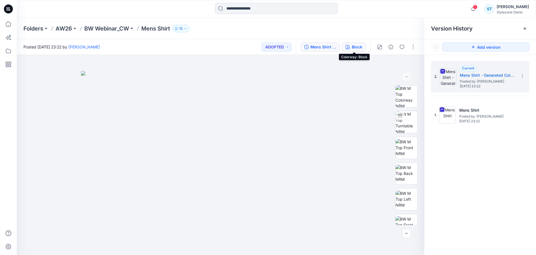
click at [351, 47] on button "Block" at bounding box center [354, 46] width 24 height 9
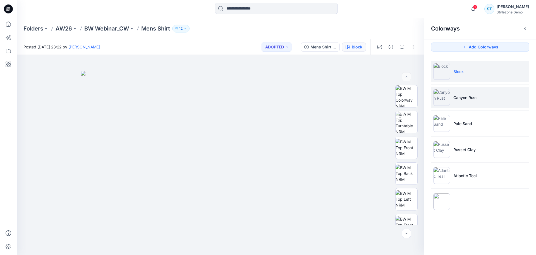
click at [467, 96] on p "Canyon Rust" at bounding box center [465, 97] width 23 height 6
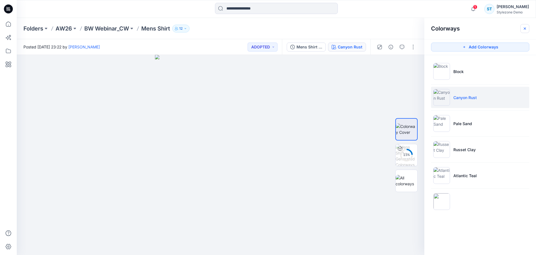
click at [525, 30] on icon "button" at bounding box center [525, 28] width 4 height 4
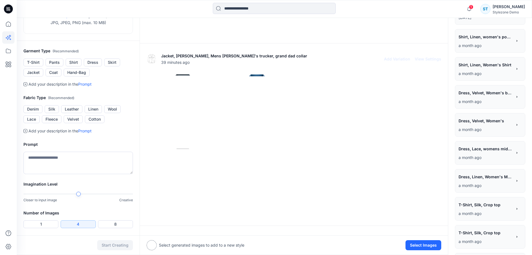
scroll to position [84, 0]
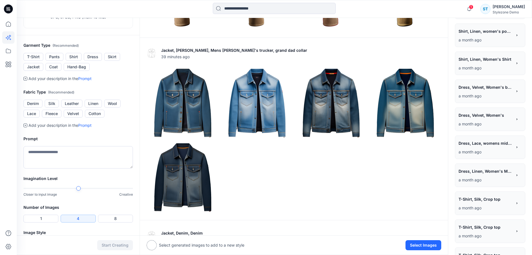
click at [422, 250] on div "Select generated images to add to a new style Select Images" at bounding box center [294, 245] width 308 height 20
click at [421, 245] on button "Select Images" at bounding box center [424, 245] width 36 height 10
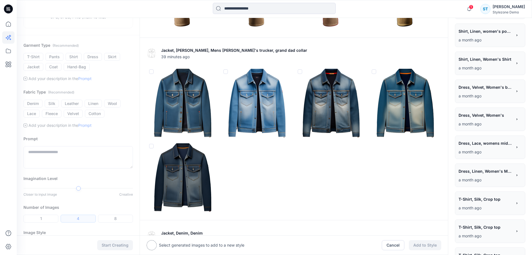
click at [153, 72] on span at bounding box center [151, 71] width 4 height 4
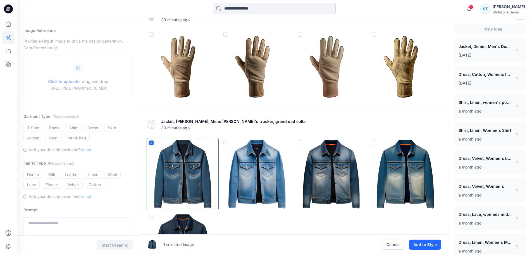
scroll to position [0, 0]
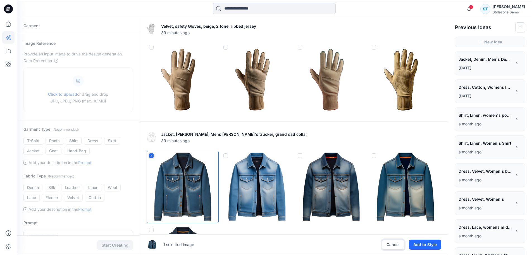
click at [391, 243] on button "Cancel" at bounding box center [393, 244] width 23 height 10
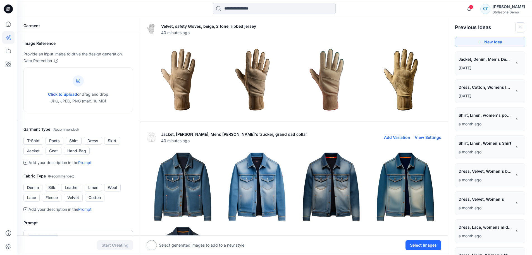
click at [427, 138] on button "View Settings" at bounding box center [428, 137] width 27 height 5
type textarea "**********"
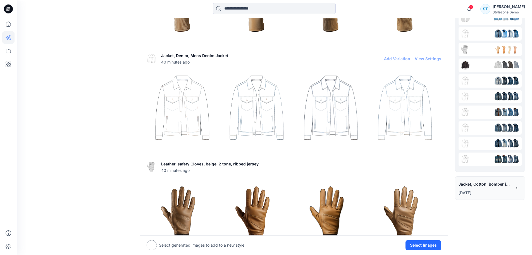
scroll to position [587, 0]
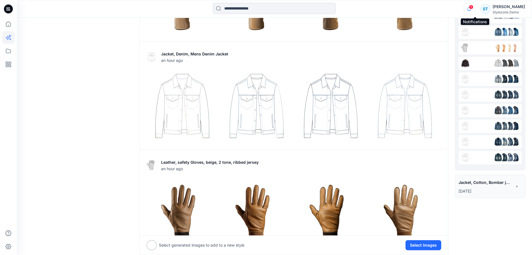
click at [474, 8] on icon "button" at bounding box center [469, 8] width 11 height 11
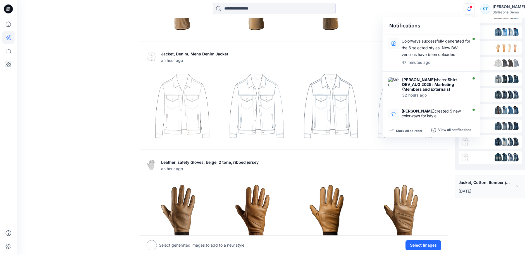
click at [438, 8] on div "Notifications Colorways successfully generated for the 6 selected styles. New B…" at bounding box center [274, 9] width 515 height 12
